Goal: Obtain resource: Download file/media

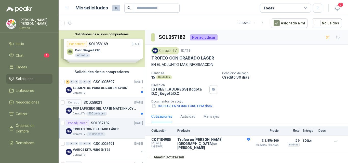
click at [116, 109] on p "POP LAPICERO GEL PAPER MATE INKJOY 0.7 (Revisar el adjunto)" at bounding box center [104, 109] width 63 height 5
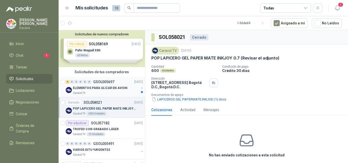
click at [110, 87] on p "ELEMENTOS PARA ULIZAR EN AVION" at bounding box center [100, 88] width 54 height 5
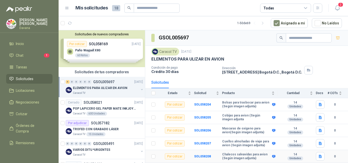
scroll to position [11, 0]
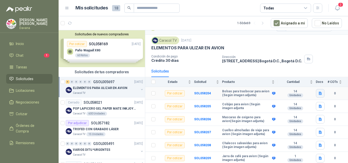
click at [319, 95] on icon "button" at bounding box center [320, 93] width 3 height 3
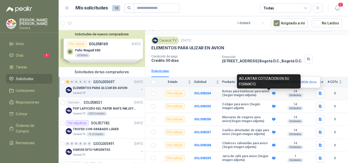
click at [284, 83] on div "ADJUNTAR COTIZACION EN SU FORMATO" at bounding box center [269, 81] width 64 height 14
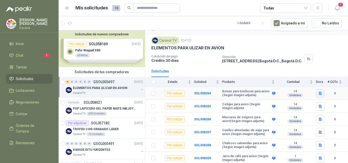
click at [319, 94] on icon "button" at bounding box center [320, 93] width 3 height 3
click at [296, 84] on button "ELEMENTOS PARA AVION.docx" at bounding box center [290, 82] width 53 height 5
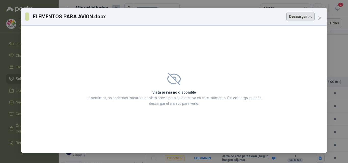
click at [301, 16] on button "Descargar" at bounding box center [300, 17] width 28 height 10
click at [319, 19] on icon "close" at bounding box center [319, 18] width 3 height 3
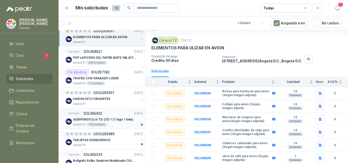
scroll to position [0, 0]
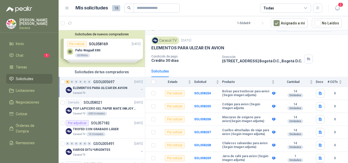
click at [102, 54] on div "Solicitudes de nuevos compradores Por cotizar SOL058169 [DATE] Paño Waypall X80…" at bounding box center [102, 48] width 86 height 37
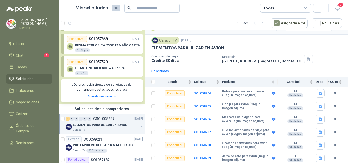
scroll to position [102, 0]
